Goal: Subscribe to service/newsletter

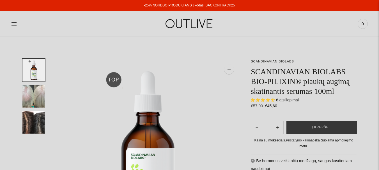
select select "**********"
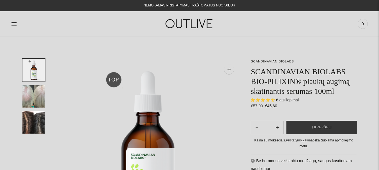
click at [33, 94] on img "Translation missing: en.general.accessibility.image_thumbail" at bounding box center [33, 96] width 22 height 23
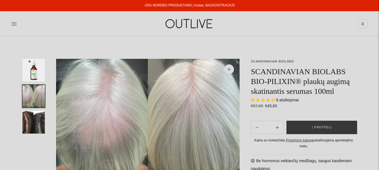
click at [33, 123] on img "Translation missing: en.general.accessibility.image_thumbail" at bounding box center [33, 122] width 22 height 23
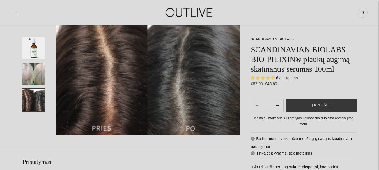
scroll to position [56, 0]
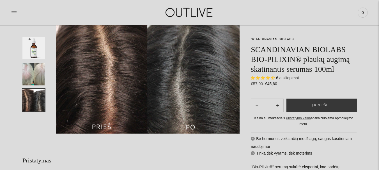
click at [289, 78] on span "6 atsiliepimai" at bounding box center [287, 78] width 23 height 4
click at [256, 78] on span "4.67 stars" at bounding box center [258, 78] width 5 height 4
click at [264, 78] on span "4.67 stars" at bounding box center [263, 78] width 5 height 4
click at [274, 78] on span "4.67 stars" at bounding box center [273, 78] width 4 height 4
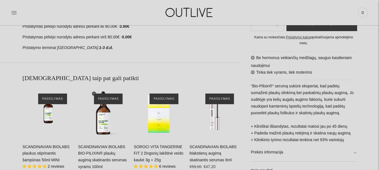
scroll to position [280, 0]
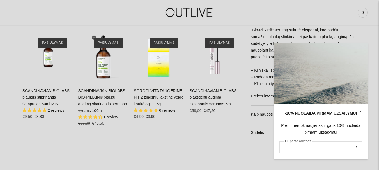
click at [317, 148] on input "El. pašto adresas" at bounding box center [320, 148] width 83 height 12
type input "**********"
click at [356, 147] on icon "submit" at bounding box center [355, 147] width 3 height 2
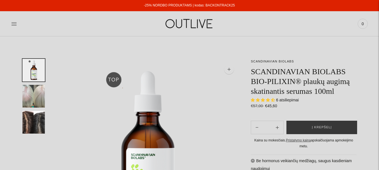
select select "**********"
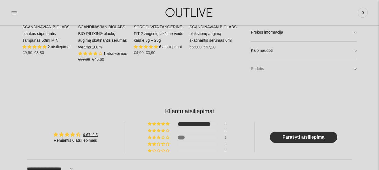
scroll to position [392, 0]
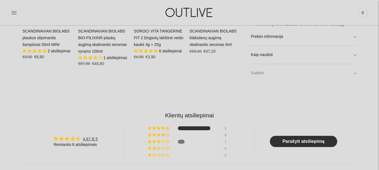
click at [354, 73] on link "Sudėtis" at bounding box center [304, 73] width 106 height 18
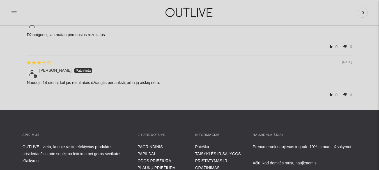
scroll to position [785, 0]
